Goal: Navigation & Orientation: Find specific page/section

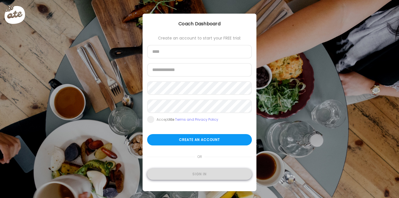
type input "**********"
click at [205, 178] on div "Sign in" at bounding box center [199, 174] width 105 height 11
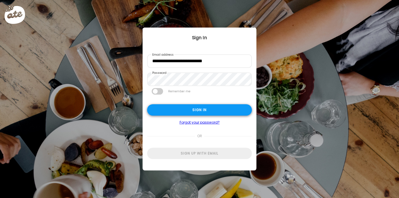
click at [199, 110] on div "Sign in" at bounding box center [199, 109] width 105 height 11
type input "********"
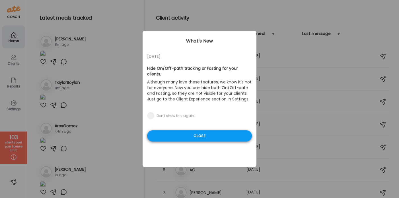
click at [205, 131] on div "Close" at bounding box center [199, 136] width 105 height 11
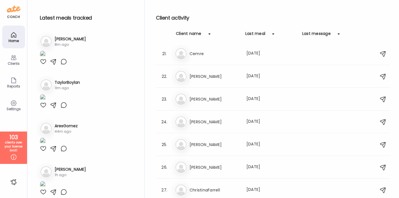
scroll to position [457, 0]
click at [208, 36] on div at bounding box center [209, 33] width 11 height 11
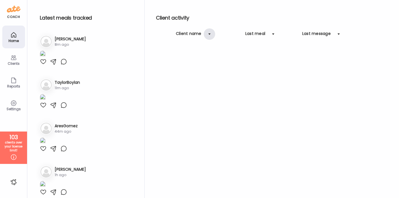
scroll to position [0, 0]
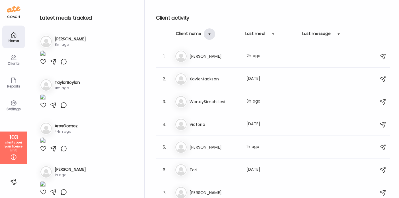
click at [208, 36] on div at bounding box center [209, 33] width 11 height 11
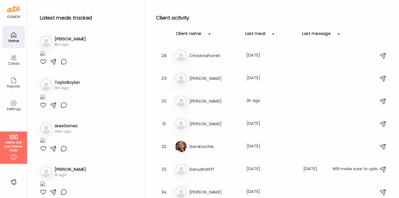
scroll to position [623, 0]
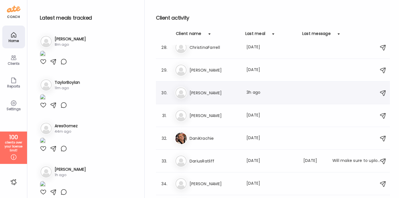
click at [203, 94] on h3 "[PERSON_NAME]" at bounding box center [214, 93] width 50 height 7
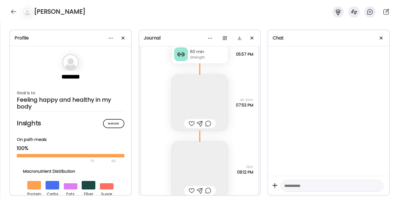
scroll to position [14060, 0]
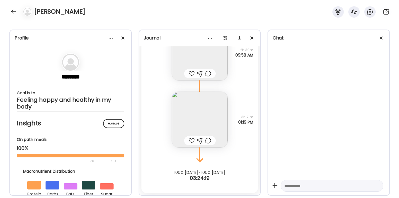
click at [215, 126] on img at bounding box center [200, 120] width 56 height 56
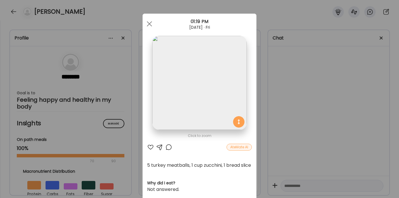
click at [202, 104] on img at bounding box center [199, 83] width 94 height 94
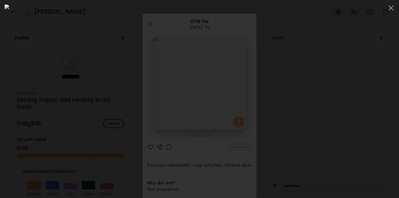
click at [307, 88] on div at bounding box center [200, 99] width 390 height 189
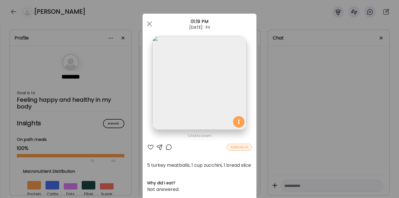
click at [223, 83] on img at bounding box center [199, 83] width 94 height 94
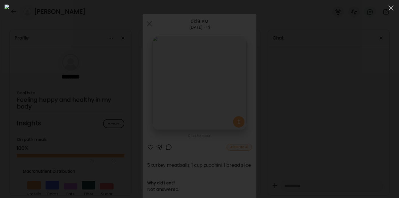
click at [321, 99] on div at bounding box center [200, 99] width 390 height 189
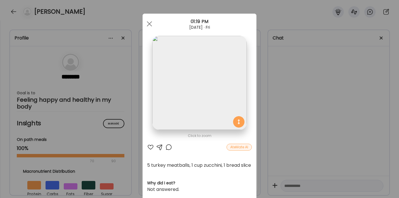
click at [313, 95] on div "Ate Coach Dashboard Wahoo! It’s official Take a moment to set up your Coach Pro…" at bounding box center [199, 99] width 399 height 198
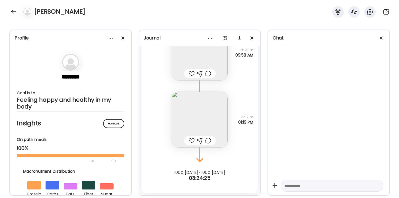
scroll to position [14020, 0]
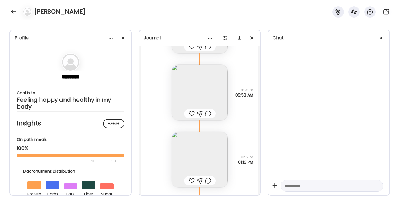
click at [217, 89] on img at bounding box center [200, 93] width 56 height 56
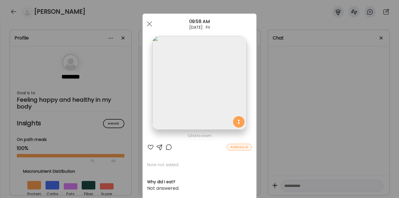
click at [286, 92] on div "Ate Coach Dashboard Wahoo! It’s official Take a moment to set up your Coach Pro…" at bounding box center [199, 99] width 399 height 198
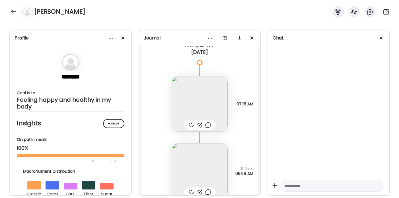
scroll to position [13942, 0]
click at [224, 102] on img at bounding box center [200, 105] width 56 height 56
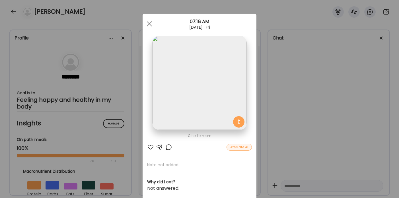
click at [275, 88] on div "Ate Coach Dashboard Wahoo! It’s official Take a moment to set up your Coach Pro…" at bounding box center [199, 99] width 399 height 198
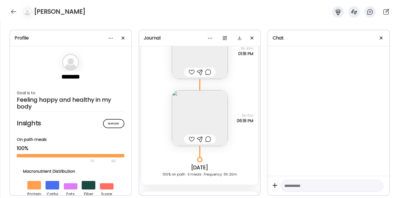
scroll to position [13787, 0]
click at [209, 105] on img at bounding box center [200, 119] width 56 height 56
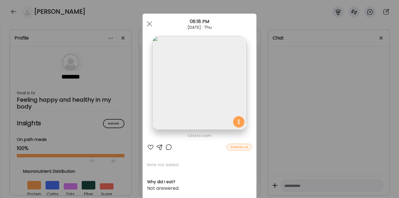
click at [209, 105] on img at bounding box center [199, 83] width 94 height 94
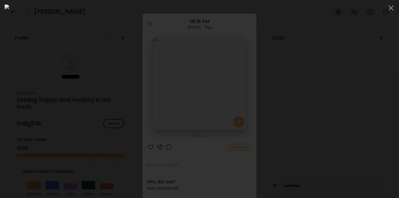
click at [324, 119] on div at bounding box center [200, 99] width 390 height 189
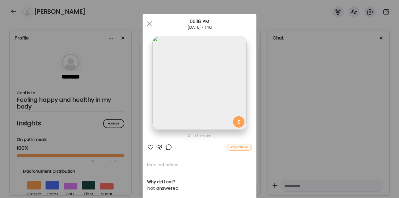
click at [315, 117] on div "Ate Coach Dashboard Wahoo! It’s official Take a moment to set up your Coach Pro…" at bounding box center [199, 99] width 399 height 198
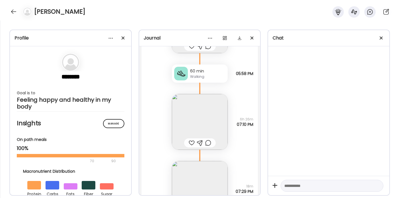
scroll to position [13435, 0]
click at [209, 119] on img at bounding box center [200, 123] width 56 height 56
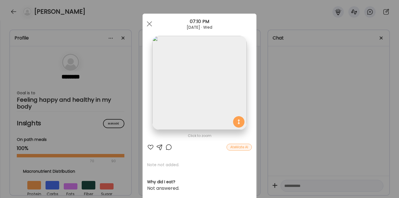
click at [281, 120] on div "Ate Coach Dashboard Wahoo! It’s official Take a moment to set up your Coach Pro…" at bounding box center [199, 99] width 399 height 198
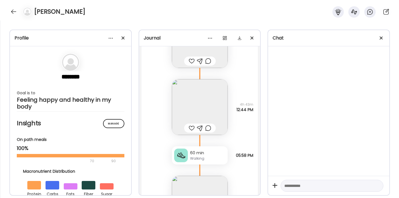
scroll to position [13351, 0]
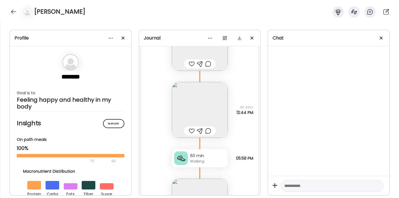
click at [209, 104] on img at bounding box center [200, 110] width 56 height 56
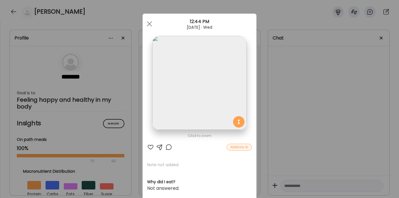
click at [292, 103] on div "Ate Coach Dashboard Wahoo! It’s official Take a moment to set up your Coach Pro…" at bounding box center [199, 99] width 399 height 198
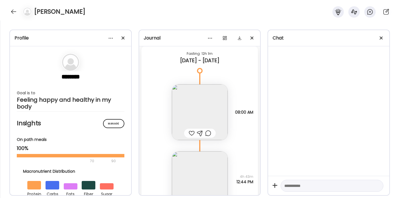
scroll to position [13274, 0]
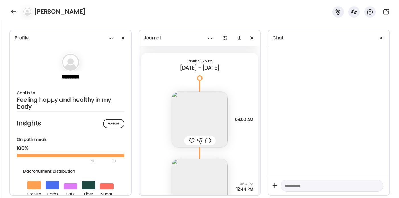
click at [209, 116] on img at bounding box center [200, 120] width 56 height 56
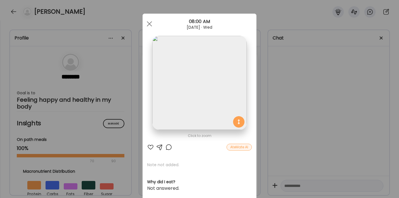
click at [305, 109] on div "Ate Coach Dashboard Wahoo! It’s official Take a moment to set up your Coach Pro…" at bounding box center [199, 99] width 399 height 198
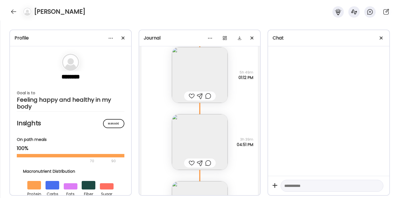
scroll to position [13035, 0]
click at [219, 77] on img at bounding box center [200, 78] width 56 height 56
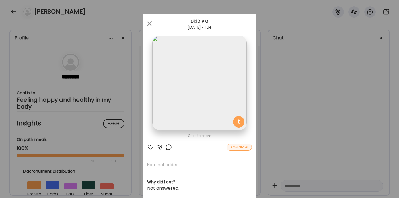
click at [303, 113] on div "Ate Coach Dashboard Wahoo! It’s official Take a moment to set up your Coach Pro…" at bounding box center [199, 99] width 399 height 198
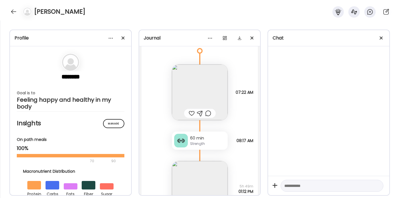
scroll to position [12923, 0]
click at [215, 100] on img at bounding box center [200, 93] width 56 height 56
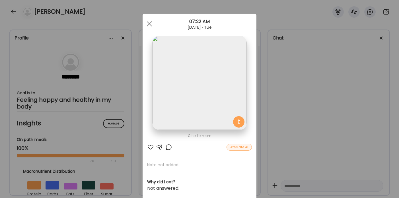
click at [288, 111] on div "Ate Coach Dashboard Wahoo! It’s official Take a moment to set up your Coach Pro…" at bounding box center [199, 99] width 399 height 198
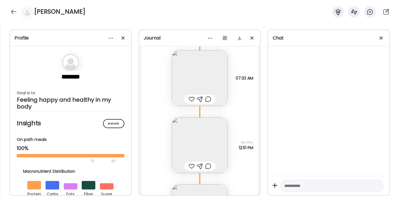
scroll to position [12528, 0]
click at [205, 78] on img at bounding box center [200, 80] width 56 height 56
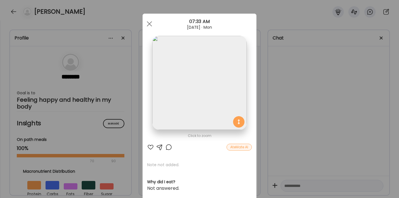
click at [302, 102] on div "Ate Coach Dashboard Wahoo! It’s official Take a moment to set up your Coach Pro…" at bounding box center [199, 99] width 399 height 198
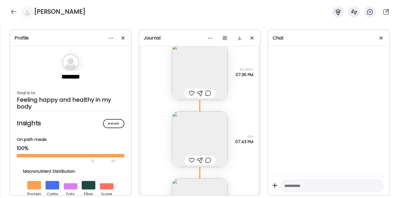
scroll to position [11763, 0]
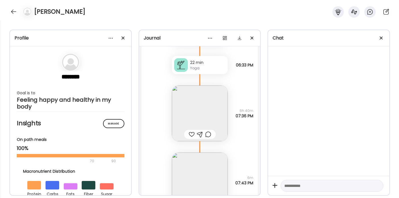
click at [216, 115] on img at bounding box center [200, 114] width 56 height 56
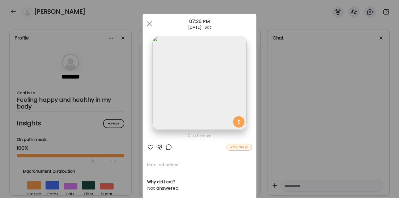
click at [221, 103] on img at bounding box center [199, 83] width 94 height 94
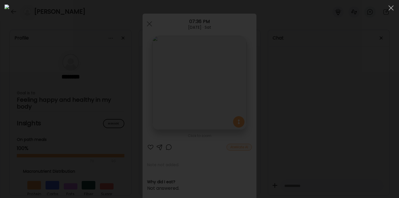
click at [294, 76] on div at bounding box center [200, 99] width 390 height 189
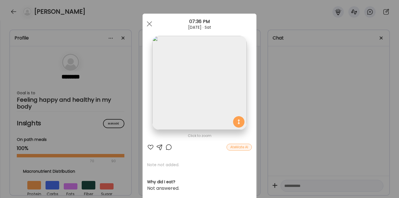
click at [296, 78] on div "Ate Coach Dashboard Wahoo! It’s official Take a moment to set up your Coach Pro…" at bounding box center [199, 99] width 399 height 198
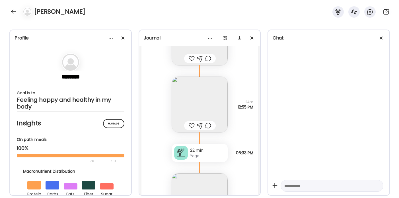
scroll to position [11674, 0]
click at [211, 110] on img at bounding box center [200, 106] width 56 height 56
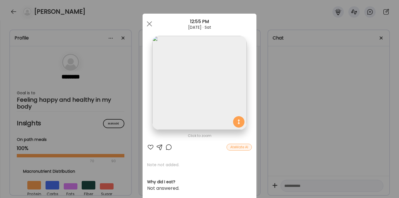
click at [306, 93] on div "Ate Coach Dashboard Wahoo! It’s official Take a moment to set up your Coach Pro…" at bounding box center [199, 99] width 399 height 198
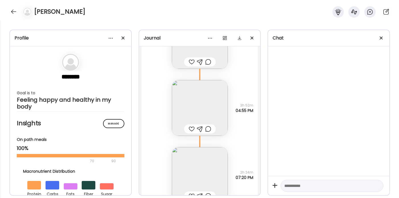
scroll to position [11128, 0]
